Goal: Task Accomplishment & Management: Manage account settings

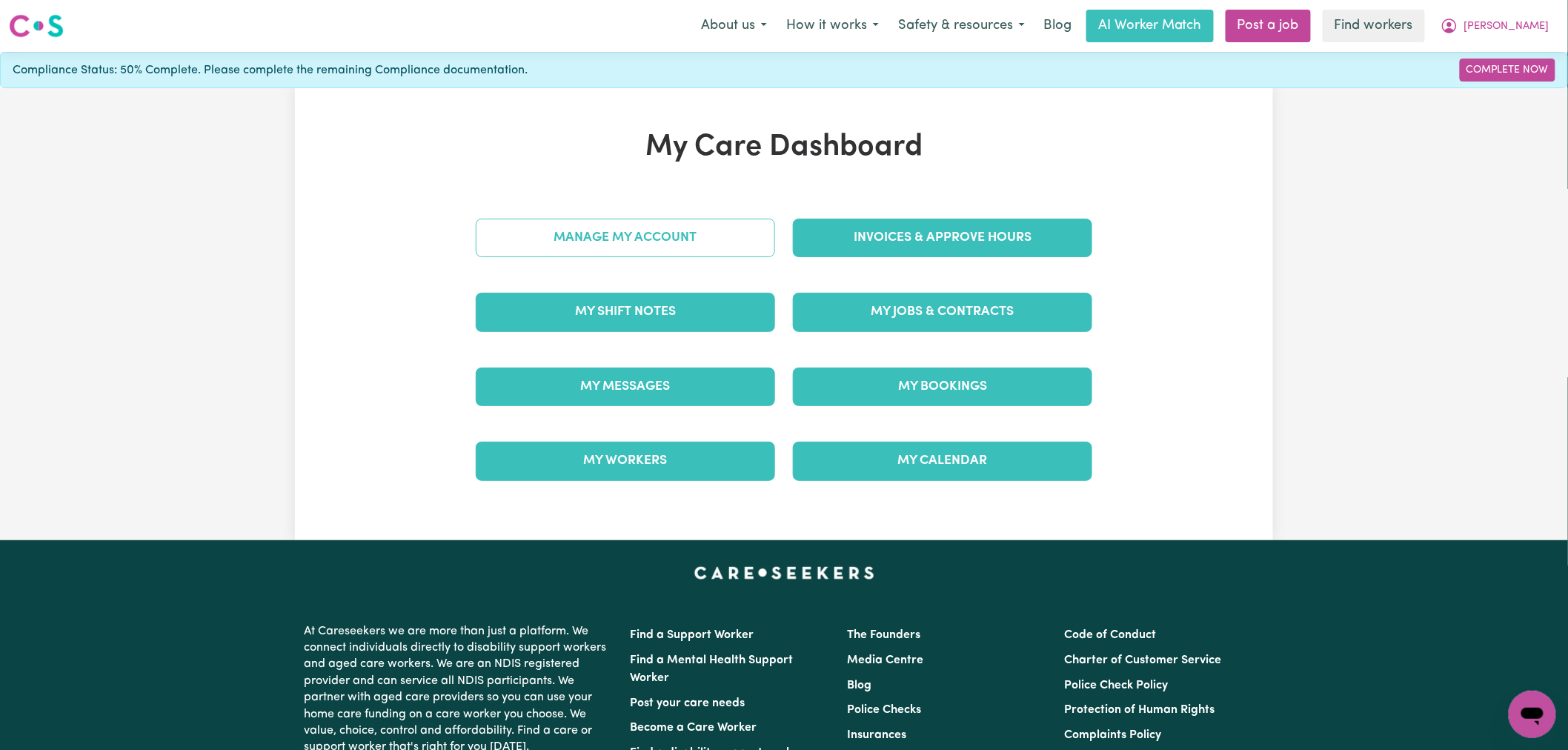
click at [692, 225] on link "Manage My Account" at bounding box center [625, 237] width 299 height 39
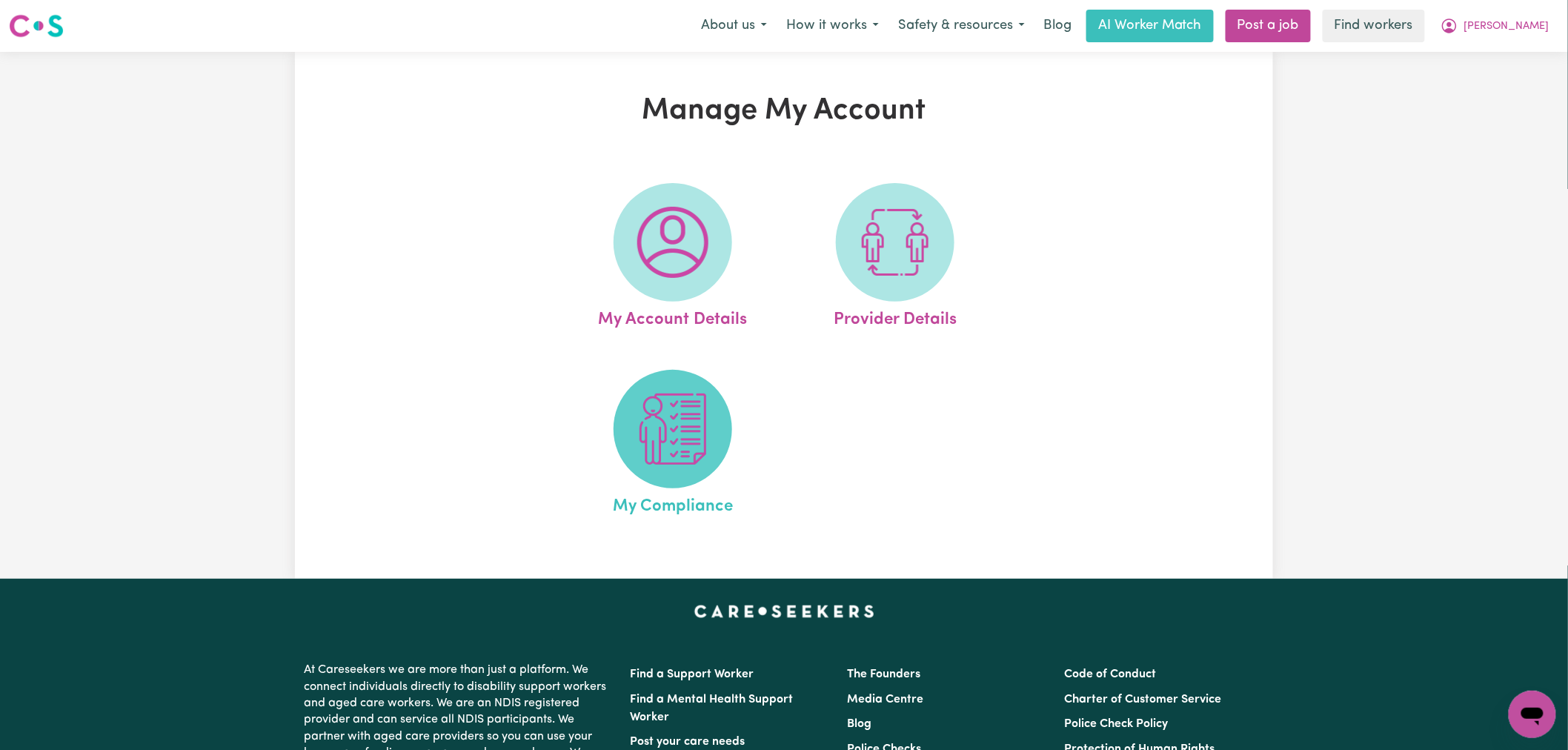
click at [692, 395] on img at bounding box center [673, 429] width 71 height 71
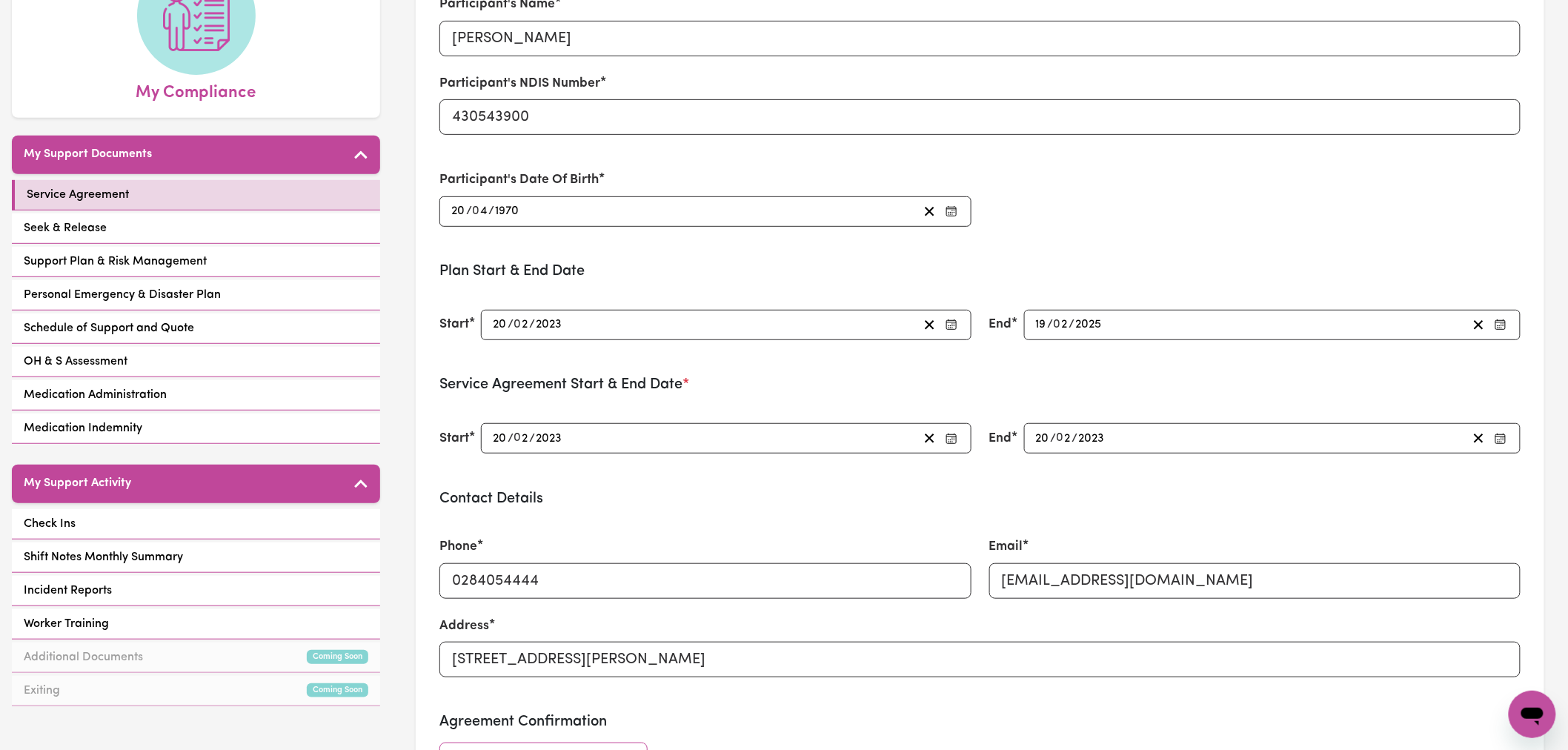
scroll to position [82, 0]
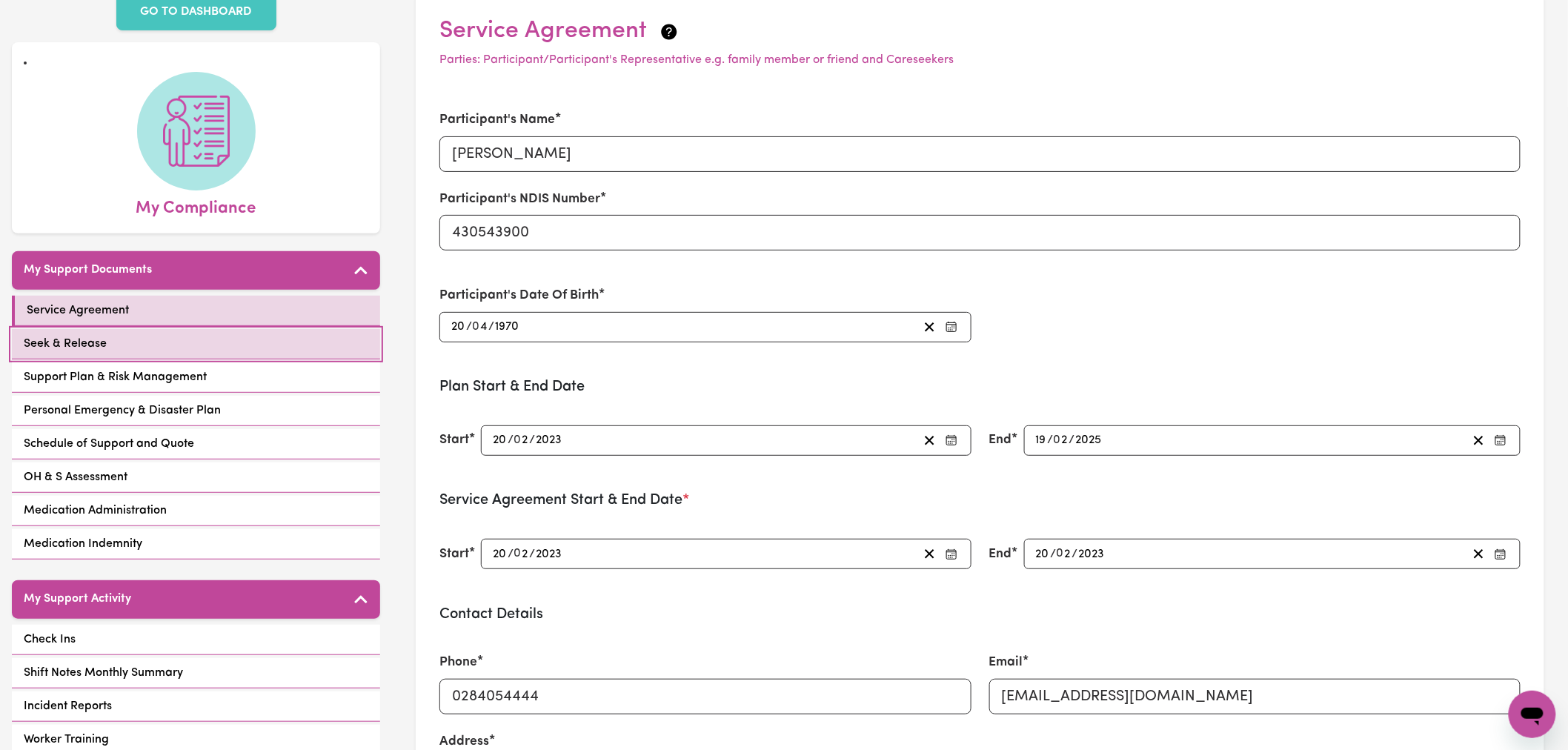
click at [169, 329] on link "Seek & Release" at bounding box center [196, 344] width 368 height 30
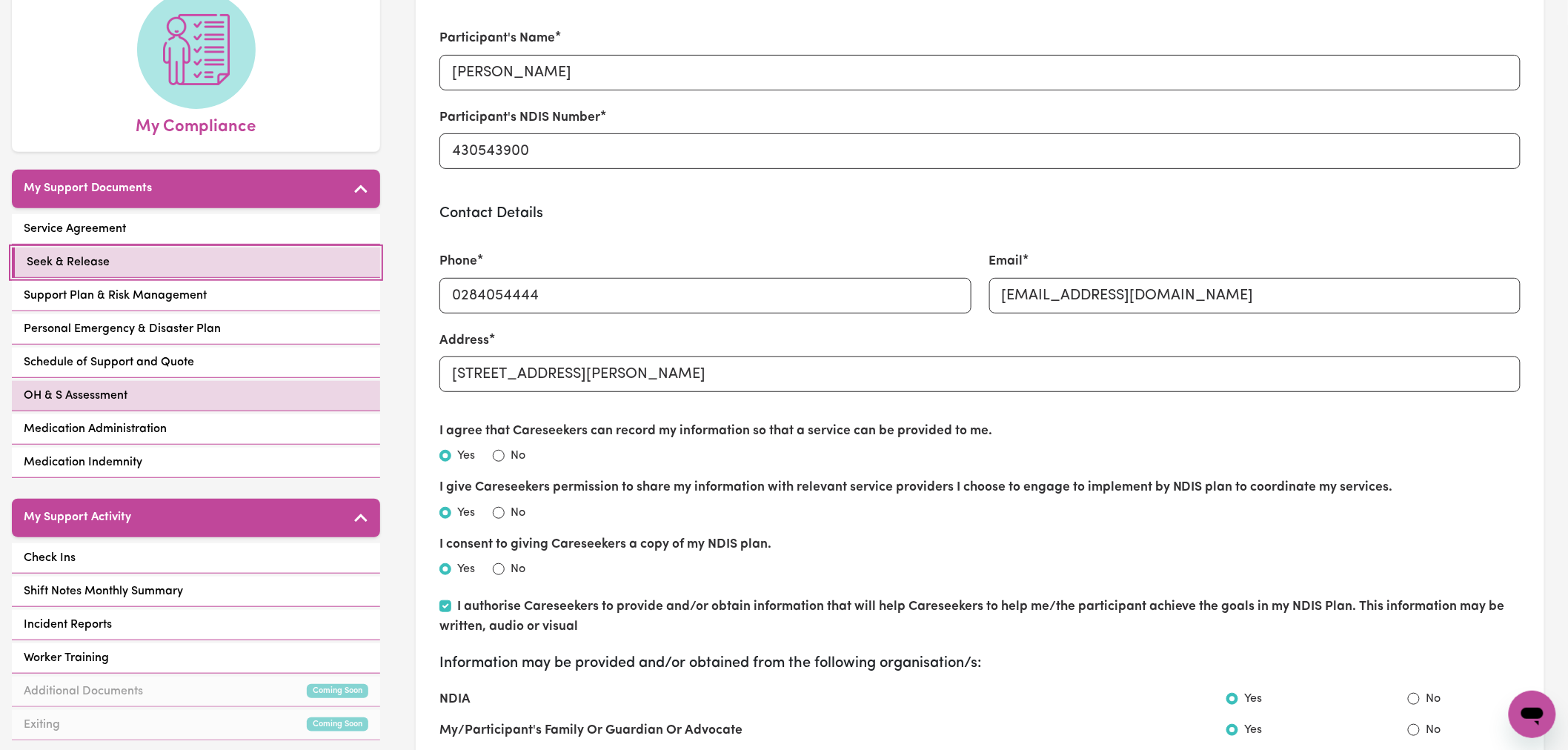
scroll to position [165, 0]
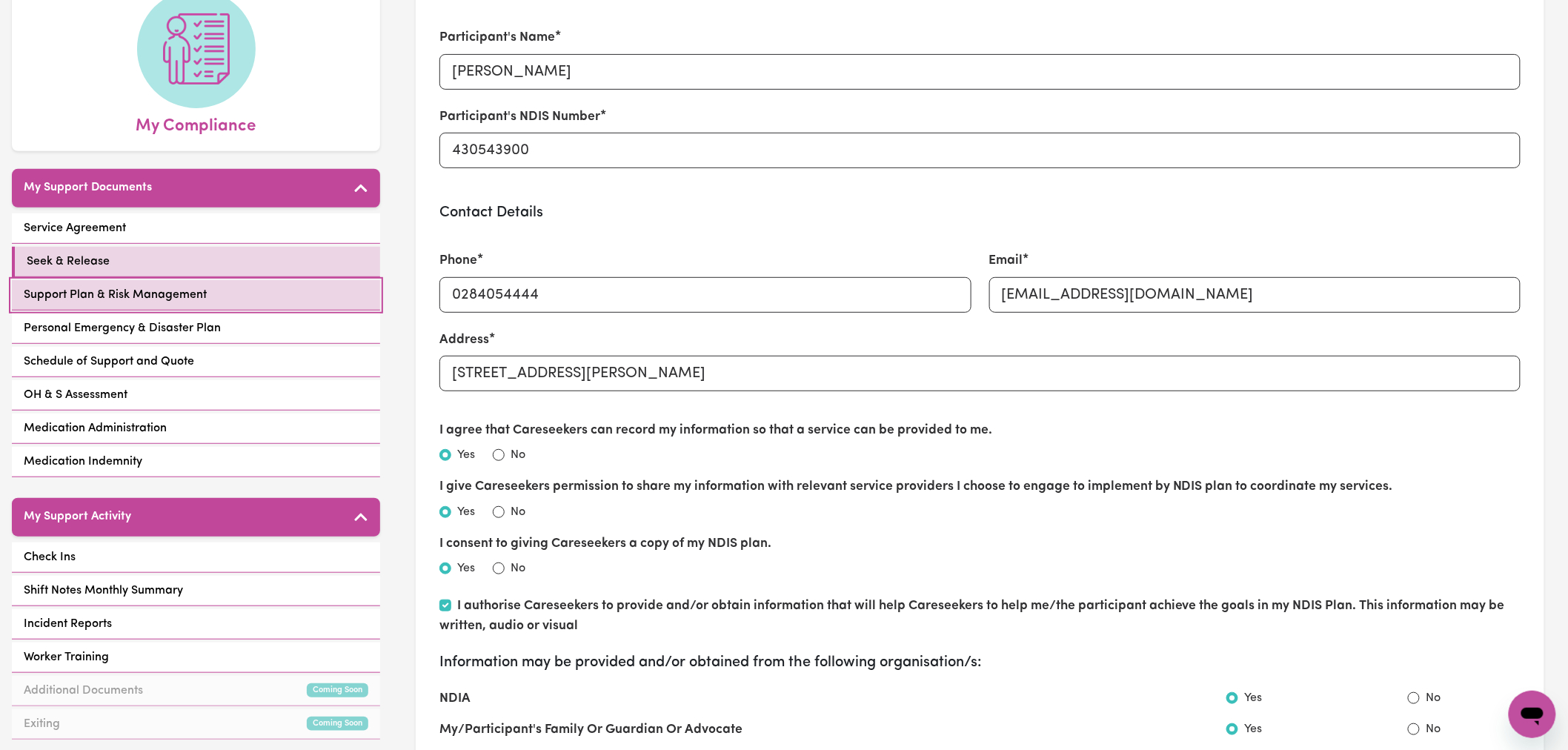
click at [173, 286] on span "Support Plan & Risk Management" at bounding box center [115, 294] width 183 height 17
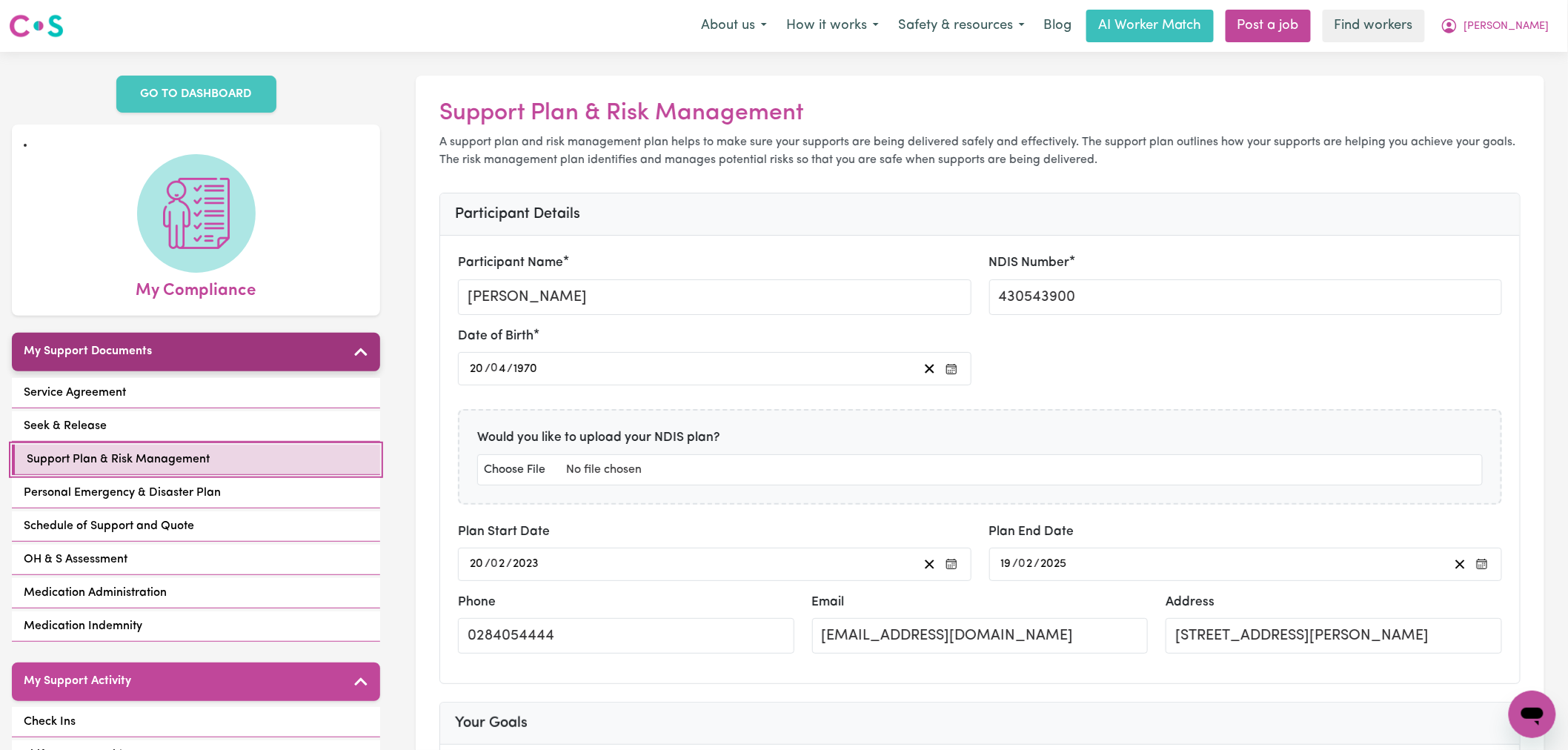
scroll to position [247, 0]
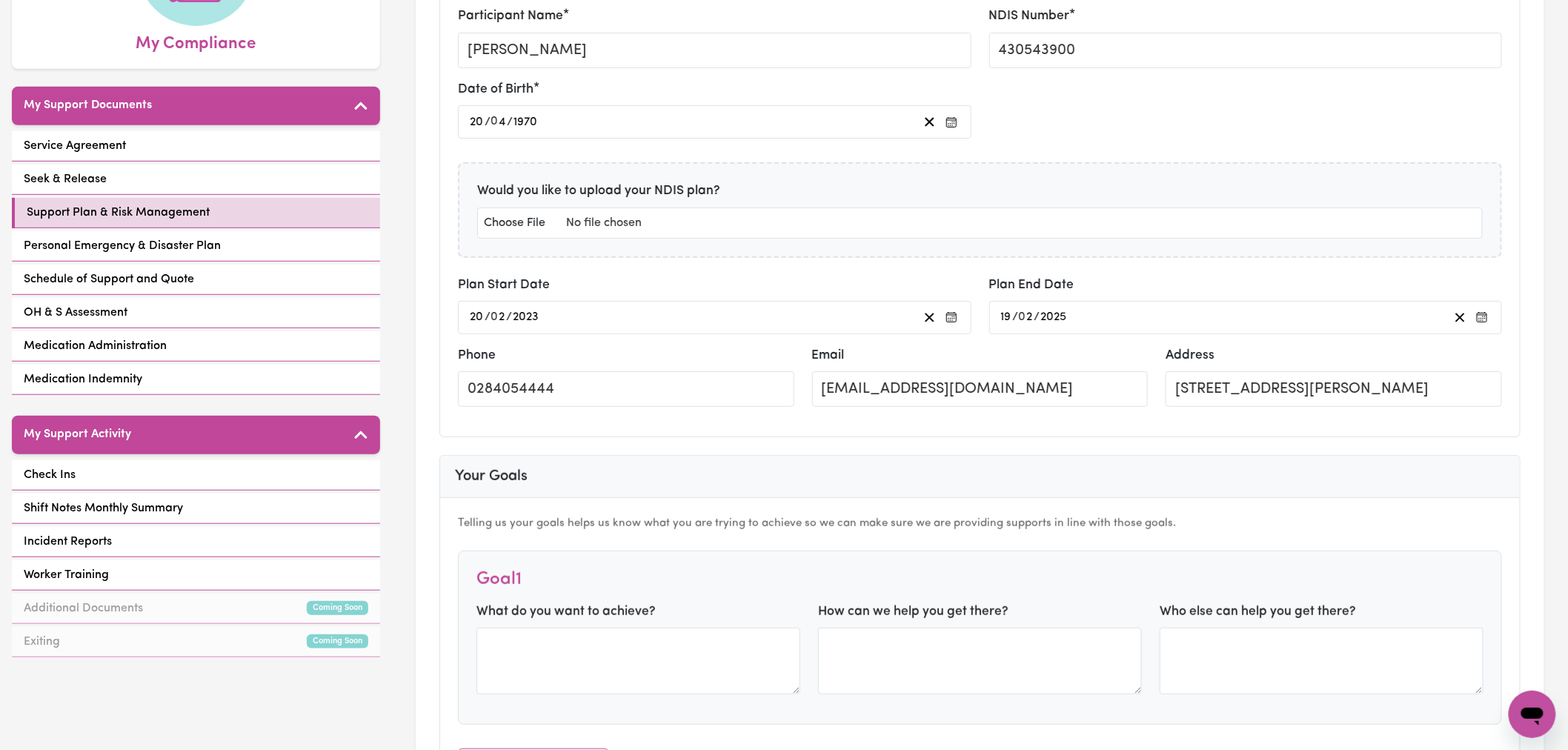
click at [161, 244] on div "Service Agreement Seek & Release Support Plan & Risk Management Personal Emerge…" at bounding box center [196, 264] width 368 height 267
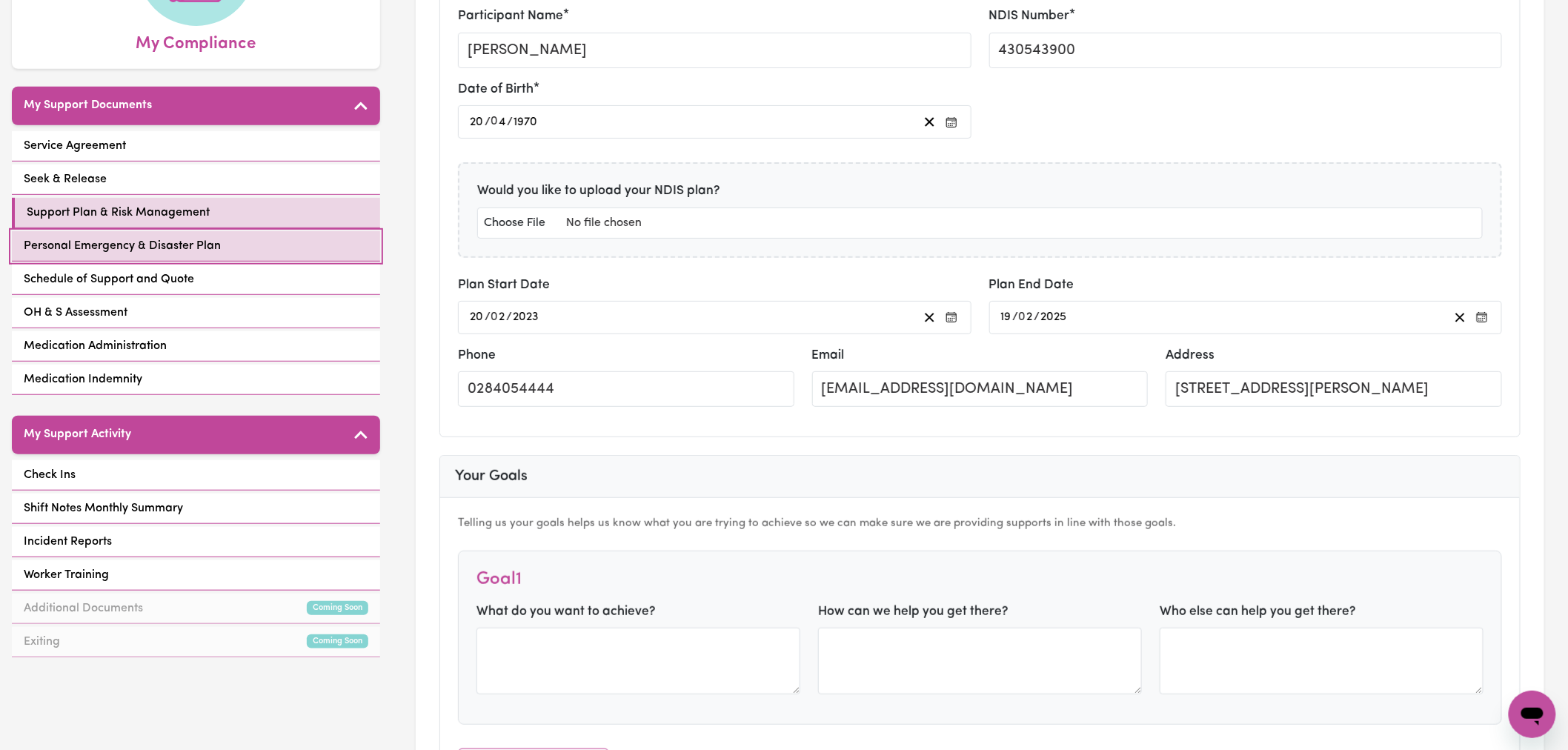
click at [206, 242] on link "Personal Emergency & Disaster Plan" at bounding box center [196, 246] width 368 height 30
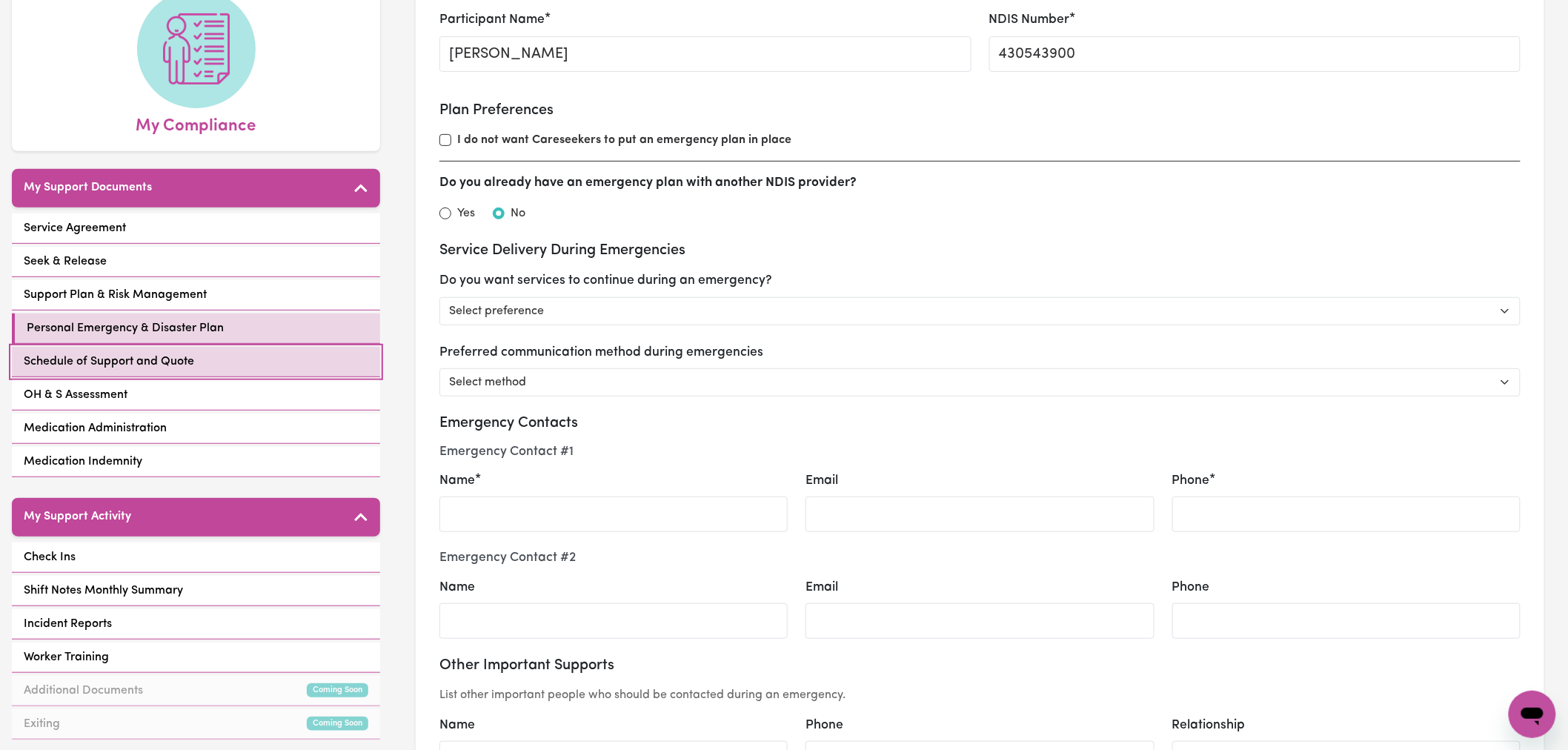
click at [241, 347] on link "Schedule of Support and Quote" at bounding box center [196, 362] width 368 height 30
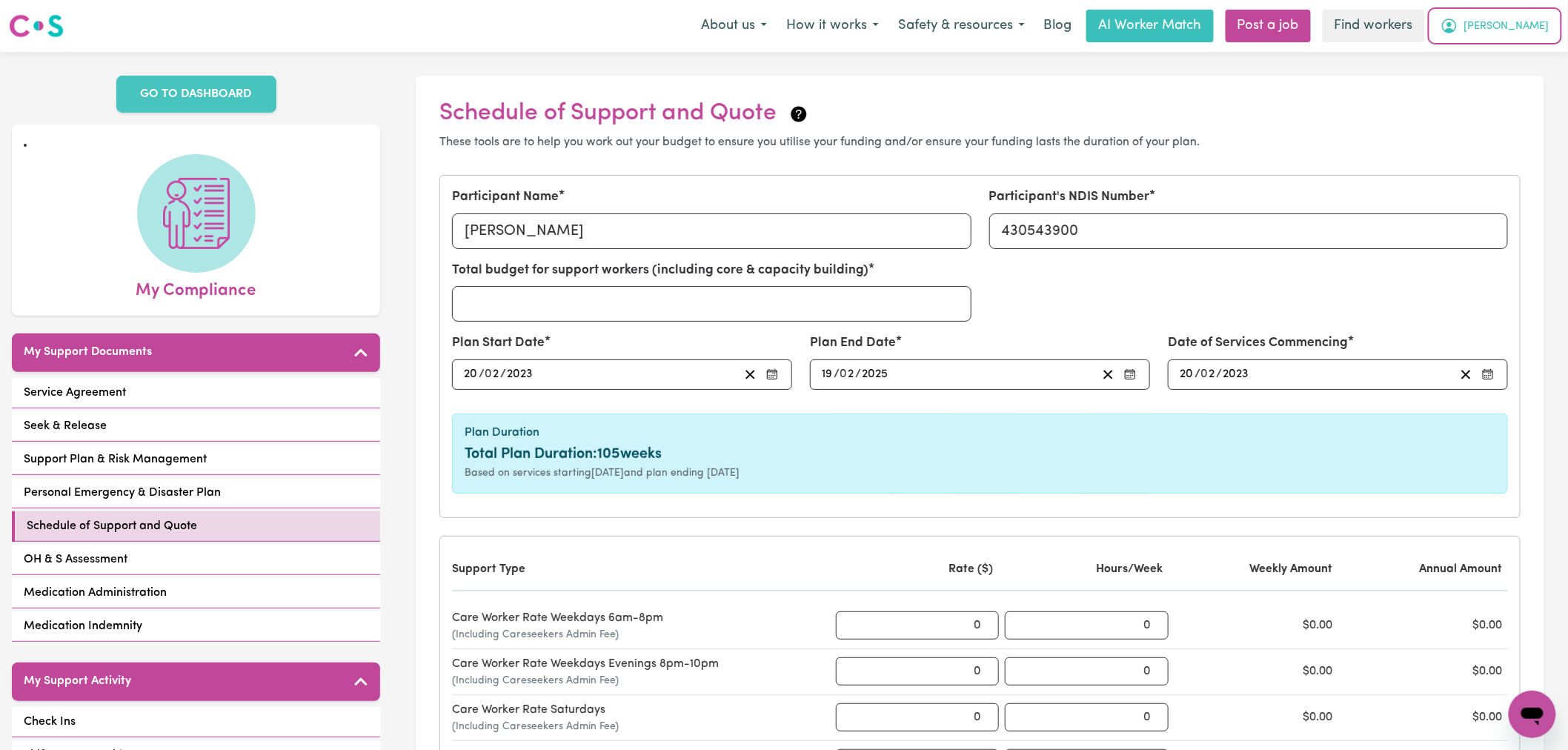
click at [1535, 25] on span "[PERSON_NAME]" at bounding box center [1507, 26] width 85 height 17
click at [1523, 76] on link "Logout" at bounding box center [1500, 85] width 117 height 28
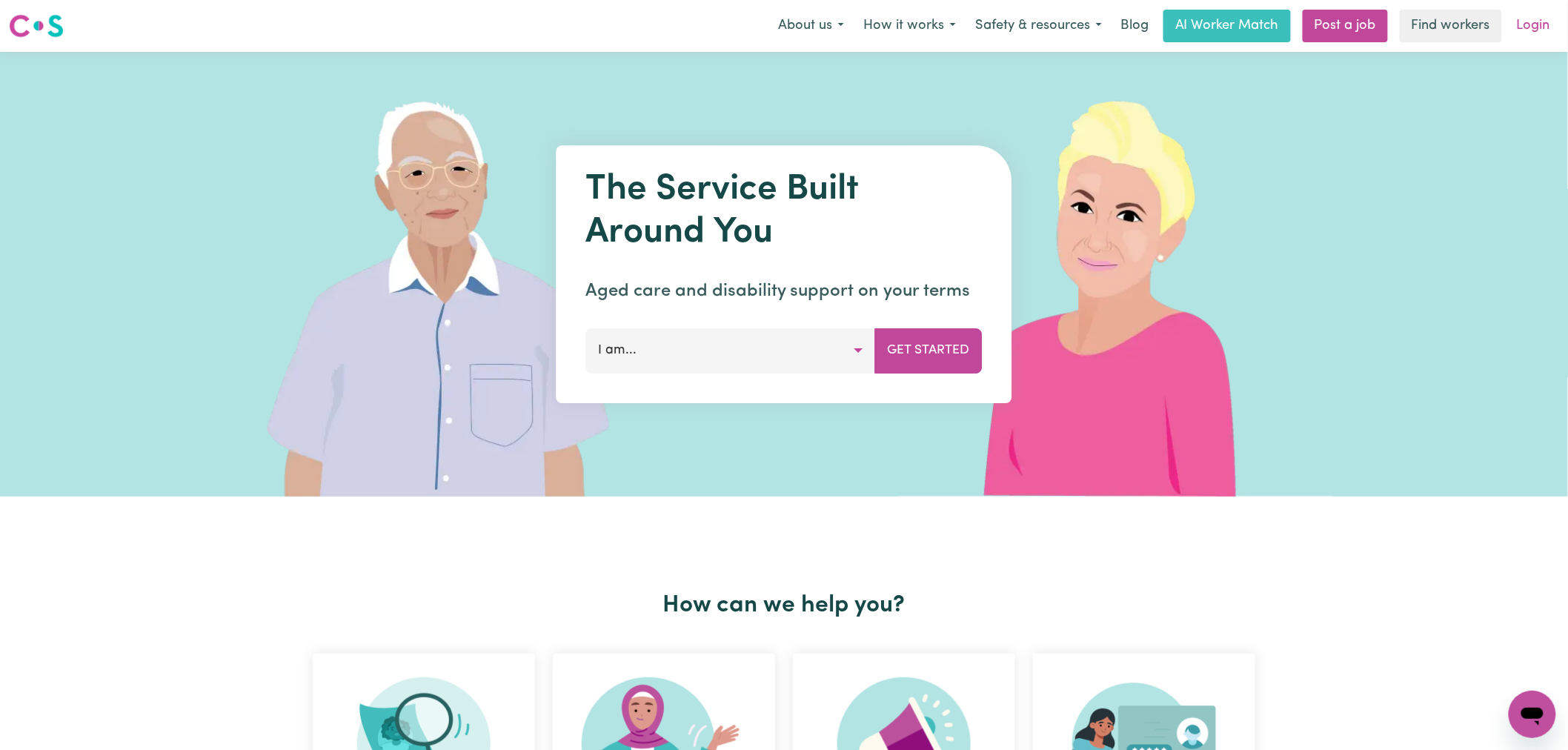
click at [1527, 33] on link "Login" at bounding box center [1533, 25] width 51 height 32
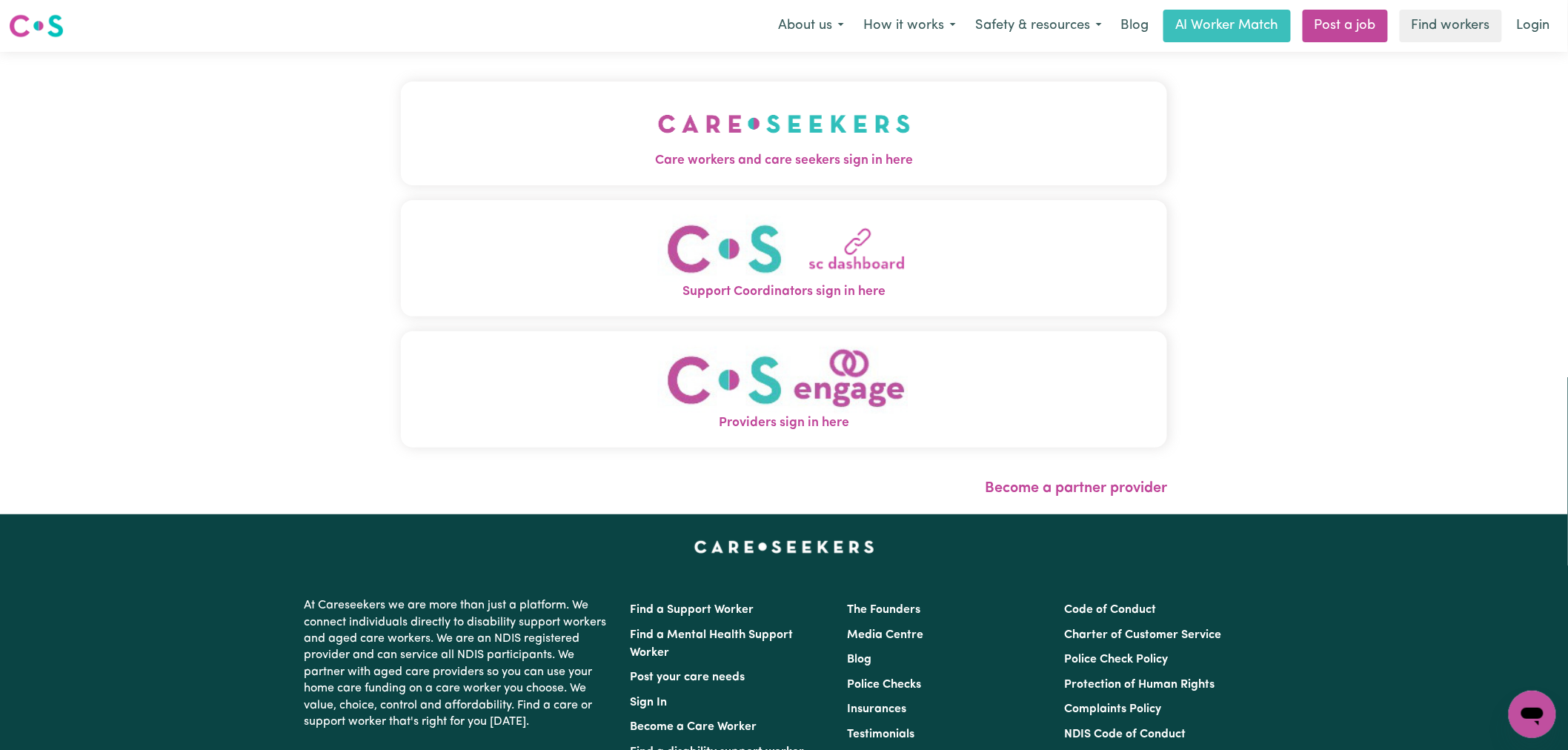
click at [658, 130] on img "Care workers and care seekers sign in here" at bounding box center [784, 123] width 252 height 55
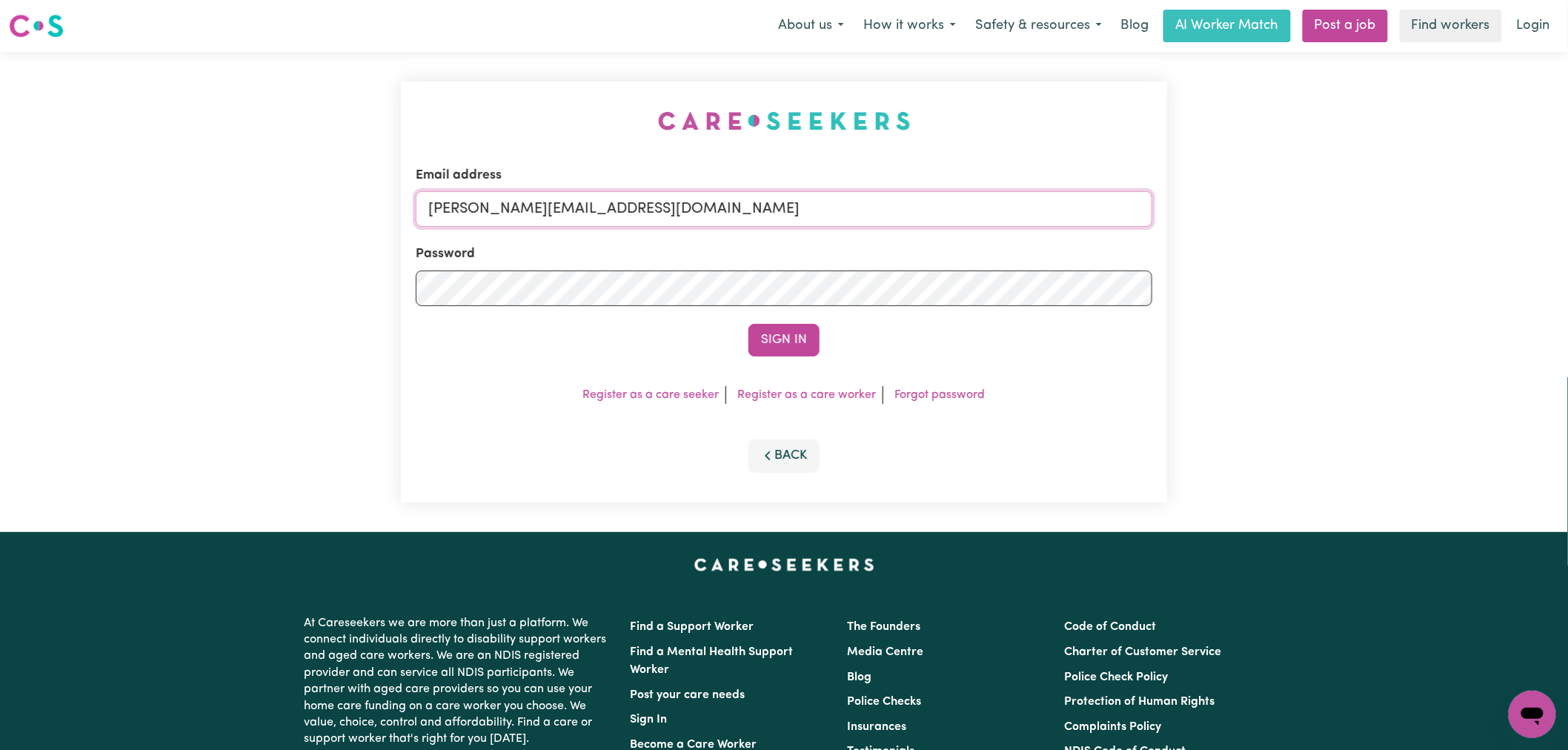
click at [700, 215] on input "[PERSON_NAME][EMAIL_ADDRESS][DOMAIN_NAME]" at bounding box center [784, 209] width 737 height 36
drag, startPoint x: 781, startPoint y: 223, endPoint x: 530, endPoint y: 203, distance: 251.8
click at [510, 200] on input "[EMAIL_ADDRESS][DOMAIN_NAME]" at bounding box center [784, 209] width 737 height 36
click at [749, 324] on button "Sign In" at bounding box center [784, 339] width 71 height 32
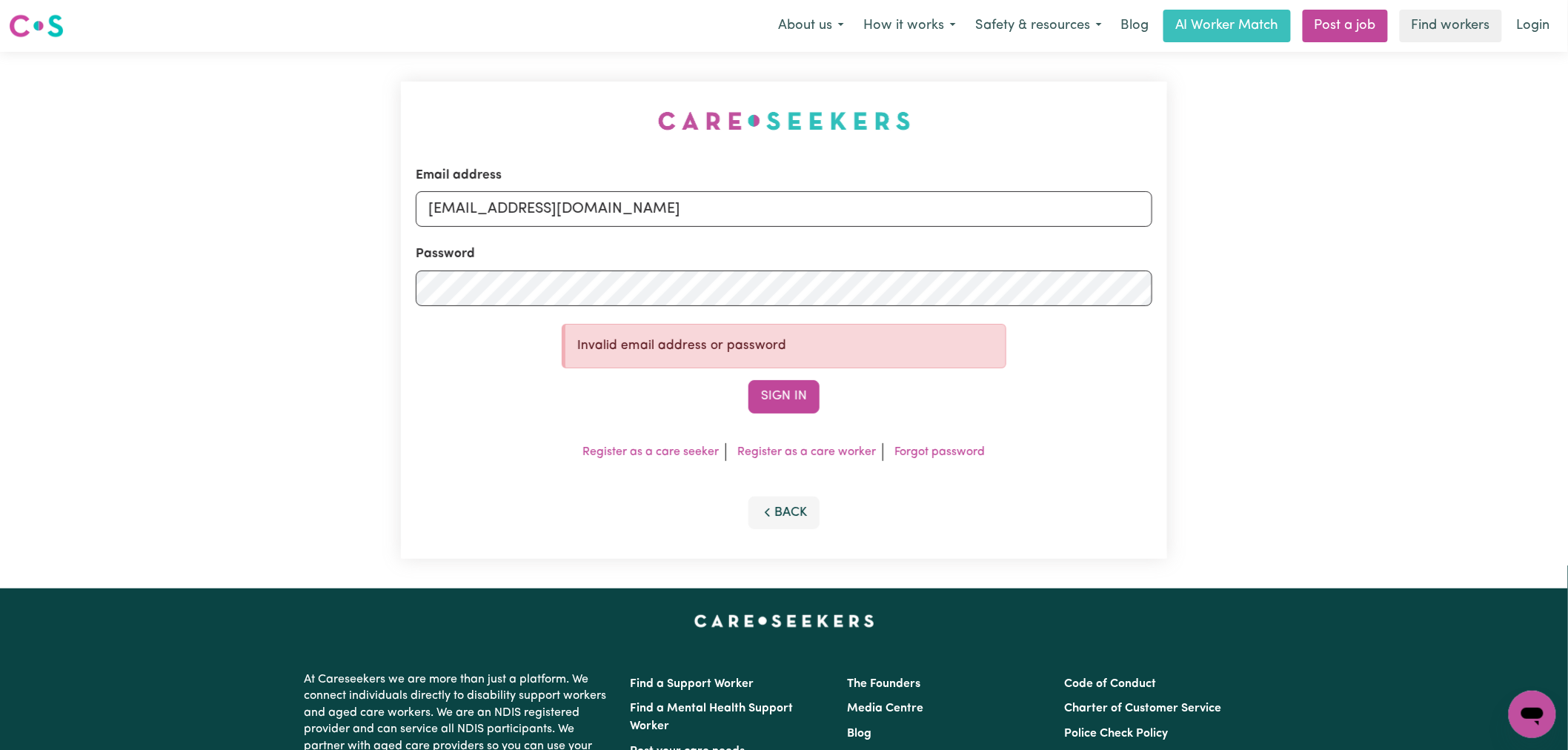
type input "[EMAIL_ADDRESS][DOMAIN_NAME]"
click at [749, 380] on button "Sign In" at bounding box center [784, 396] width 71 height 32
